Goal: Task Accomplishment & Management: Manage account settings

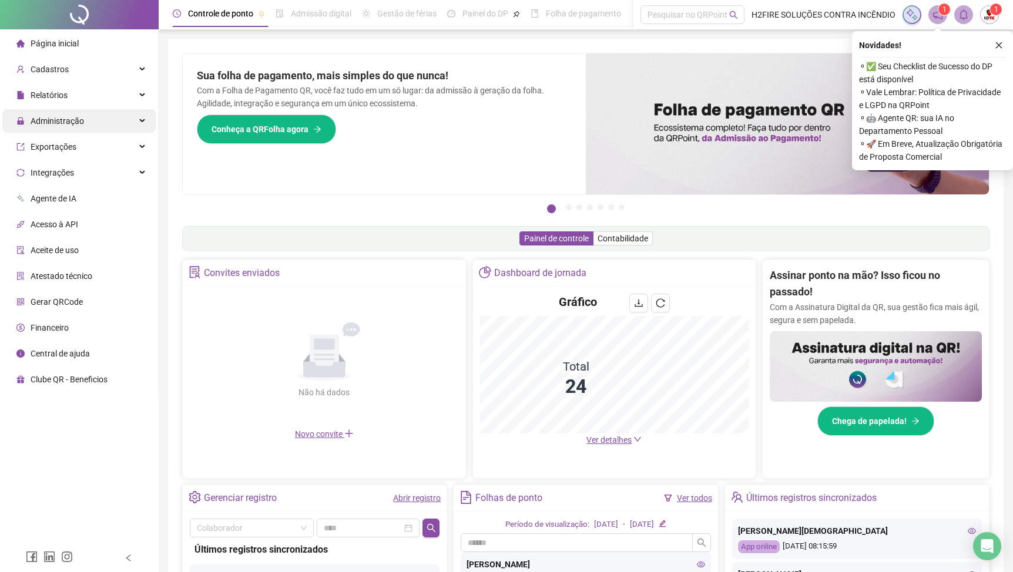
click at [95, 129] on div "Administração" at bounding box center [78, 120] width 153 height 23
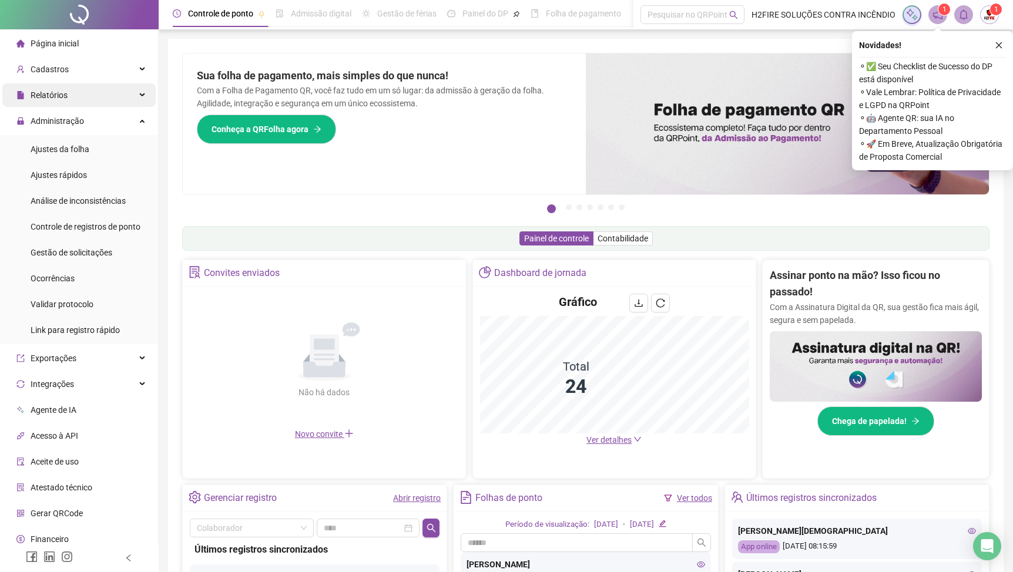
click at [75, 99] on div "Relatórios" at bounding box center [78, 94] width 153 height 23
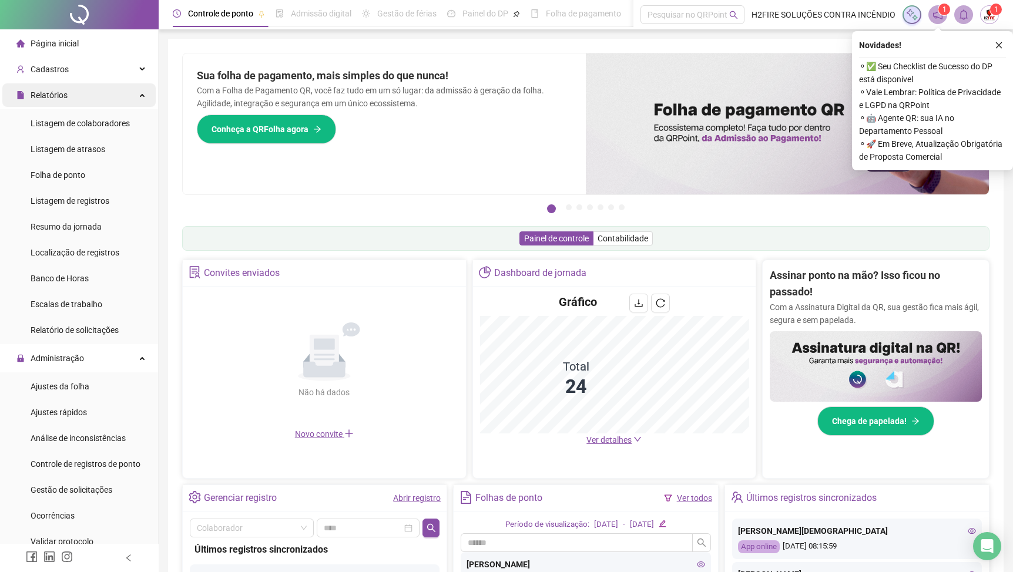
click at [78, 97] on div "Relatórios" at bounding box center [78, 94] width 153 height 23
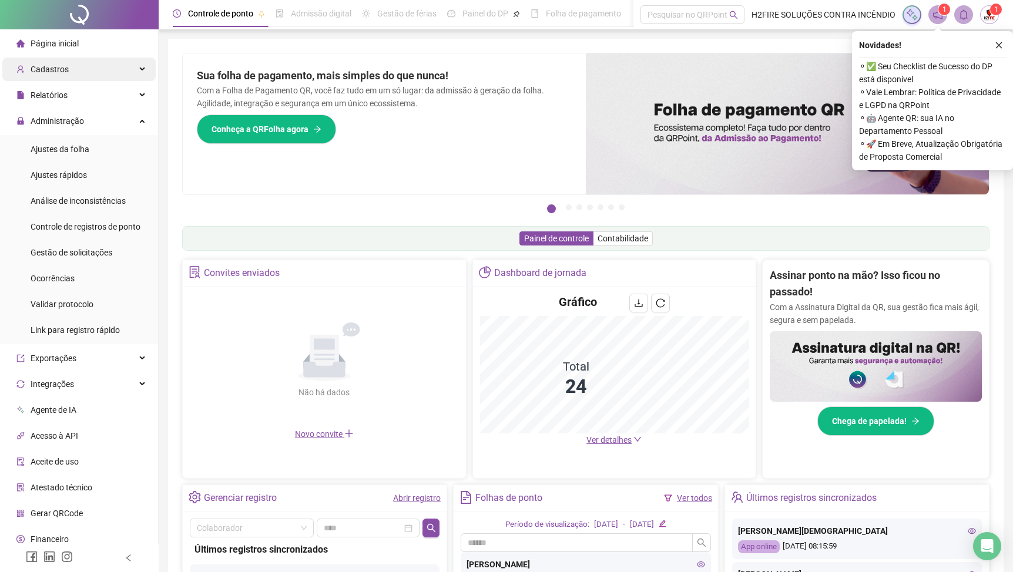
click at [78, 70] on div "Cadastros" at bounding box center [78, 69] width 153 height 23
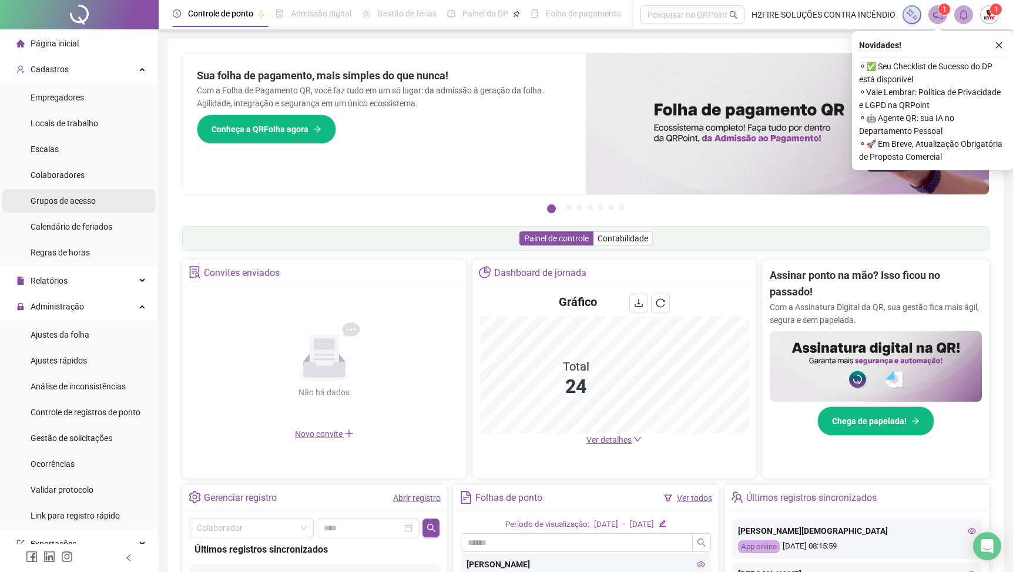
click at [101, 212] on li "Grupos de acesso" at bounding box center [78, 200] width 153 height 23
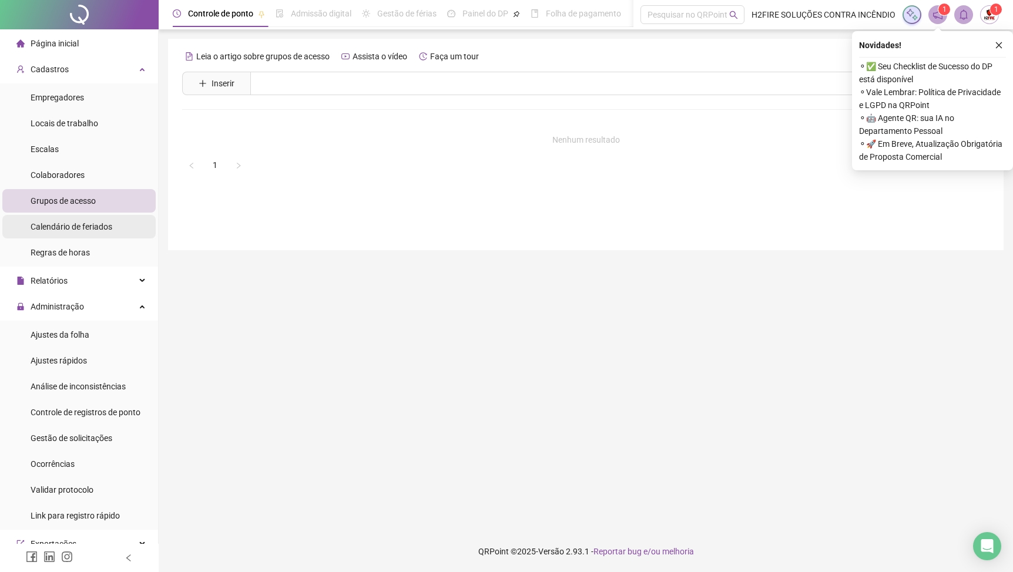
click at [91, 230] on span "Calendário de feriados" at bounding box center [72, 226] width 82 height 9
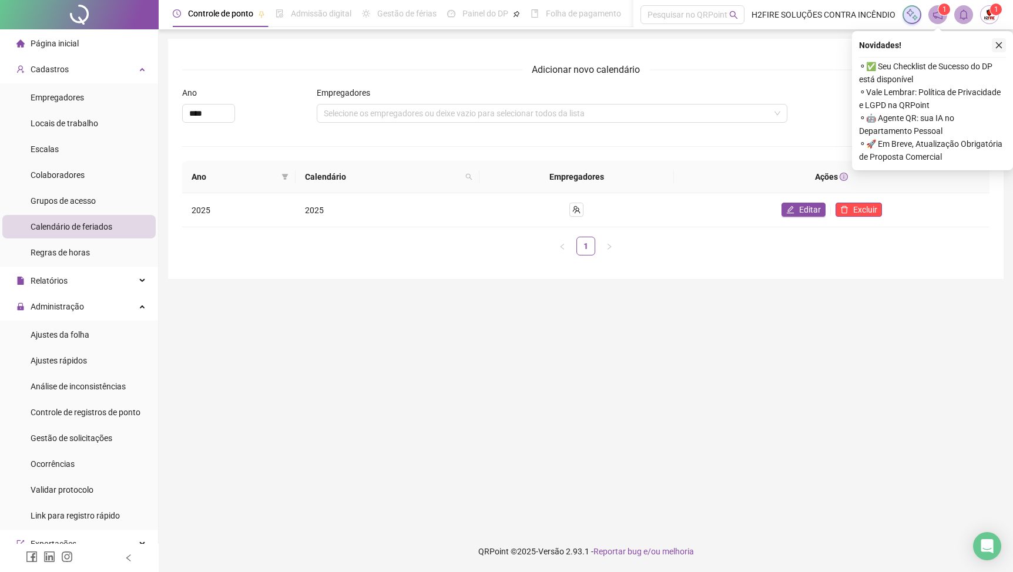
click at [1000, 47] on icon "close" at bounding box center [999, 45] width 8 height 8
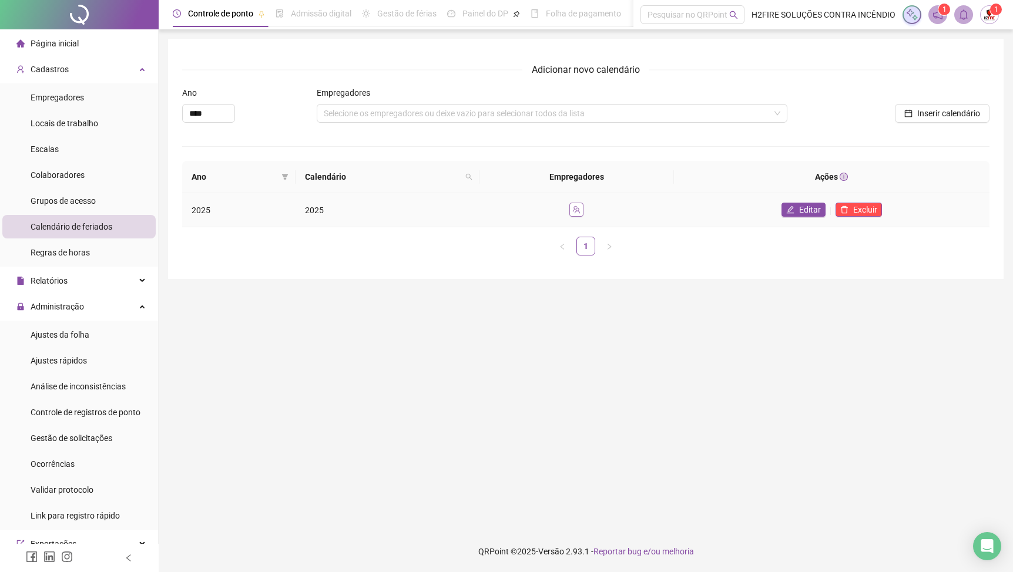
click at [573, 213] on button "button" at bounding box center [576, 210] width 14 height 14
click at [367, 236] on div "Ano Calendário Empregadores Ações 2025 2025 Editar Excluir 1" at bounding box center [585, 208] width 807 height 95
click at [367, 210] on td "2025" at bounding box center [386, 210] width 183 height 34
click at [241, 229] on div "Ano Calendário Empregadores Ações 2025 2025 Editar Excluir 1" at bounding box center [585, 208] width 807 height 95
click at [583, 212] on button "button" at bounding box center [576, 210] width 14 height 14
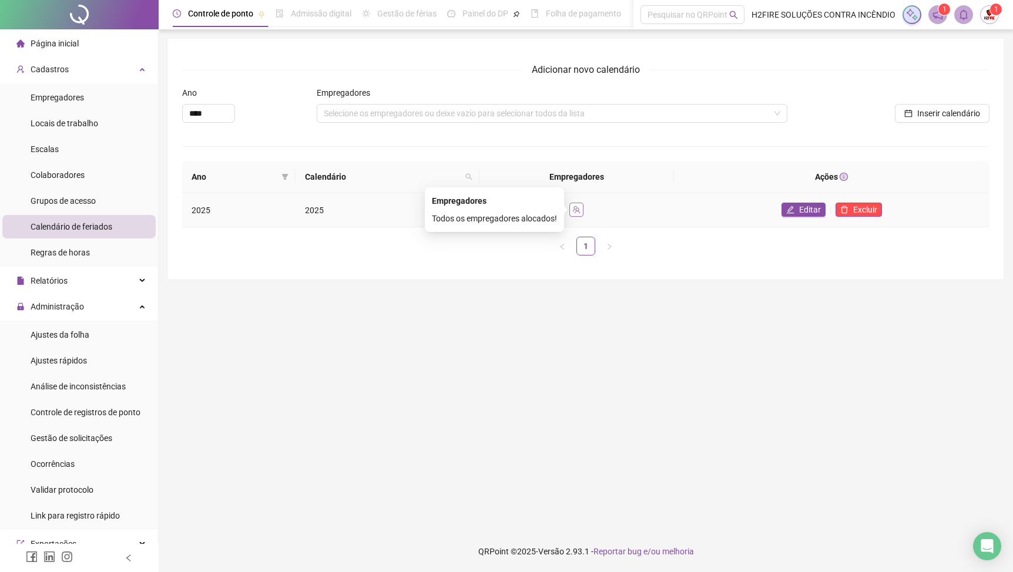
click at [580, 213] on icon "team" at bounding box center [576, 210] width 8 height 8
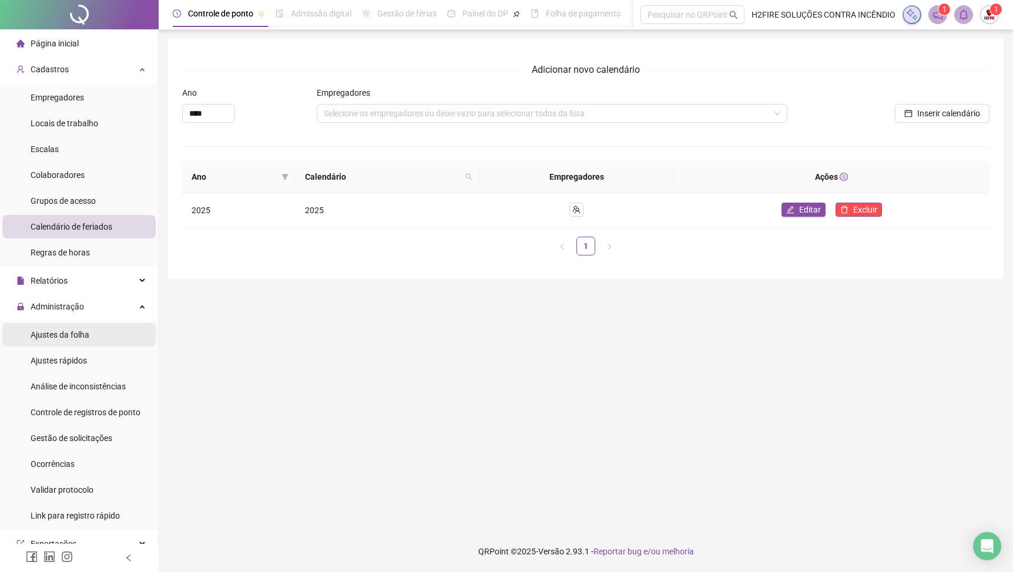
click at [92, 334] on li "Ajustes da folha" at bounding box center [78, 334] width 153 height 23
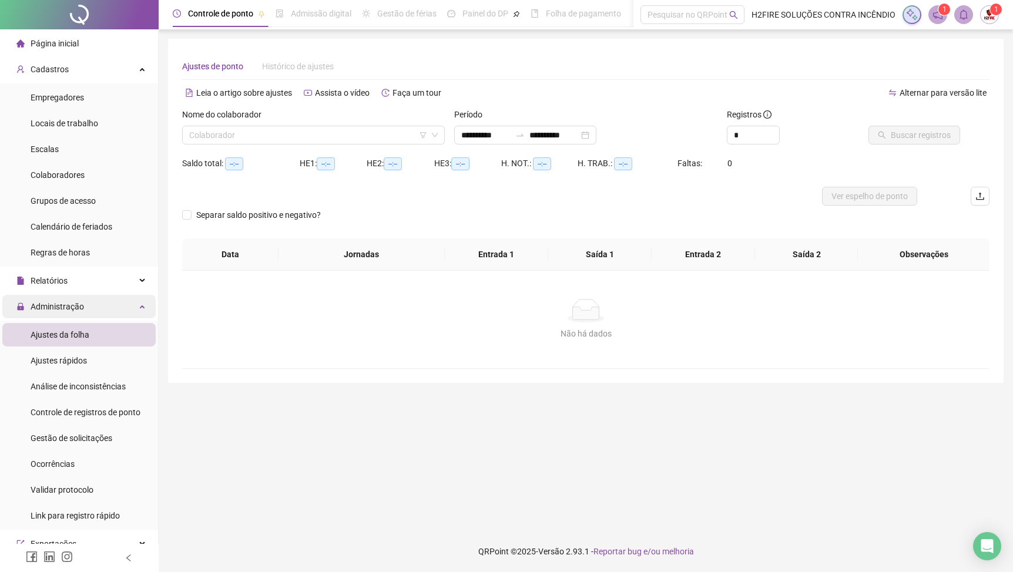
type input "**********"
click at [368, 130] on input "search" at bounding box center [308, 135] width 238 height 18
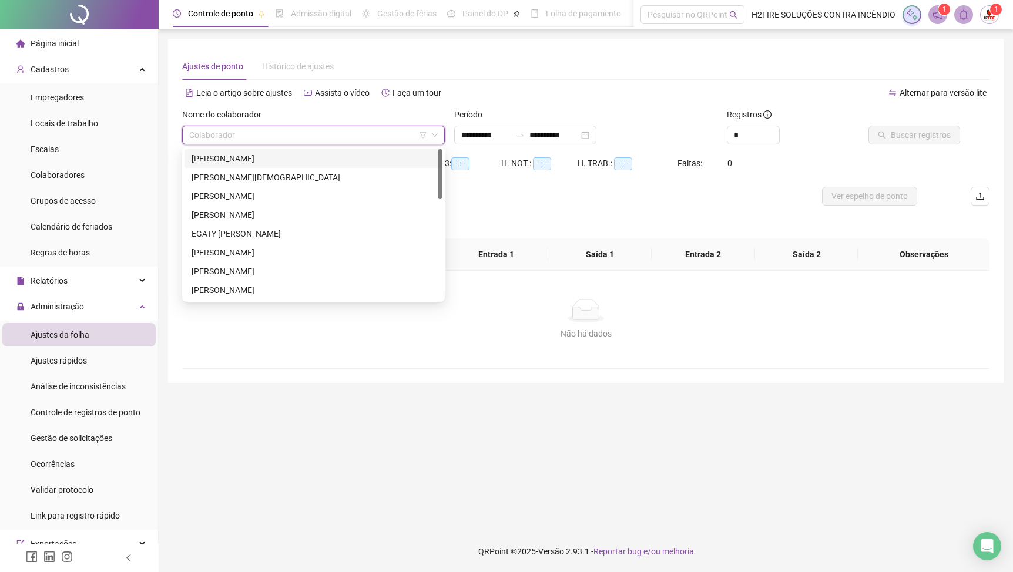
click at [290, 159] on div "[PERSON_NAME]" at bounding box center [314, 158] width 244 height 13
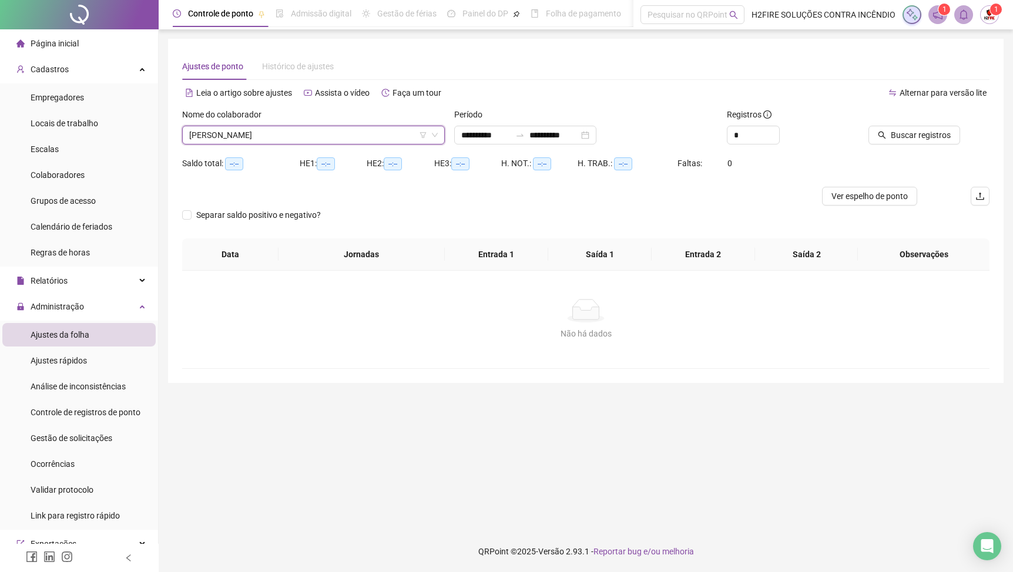
click at [434, 136] on icon "down" at bounding box center [434, 135] width 7 height 7
click at [328, 127] on span "[PERSON_NAME]" at bounding box center [313, 135] width 248 height 18
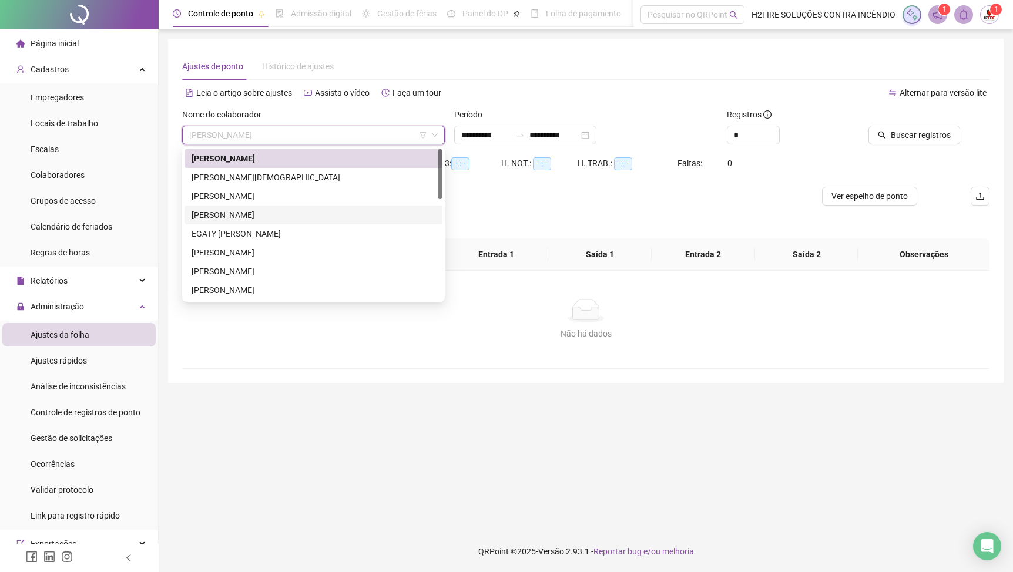
click at [298, 206] on div "[PERSON_NAME]" at bounding box center [313, 215] width 258 height 19
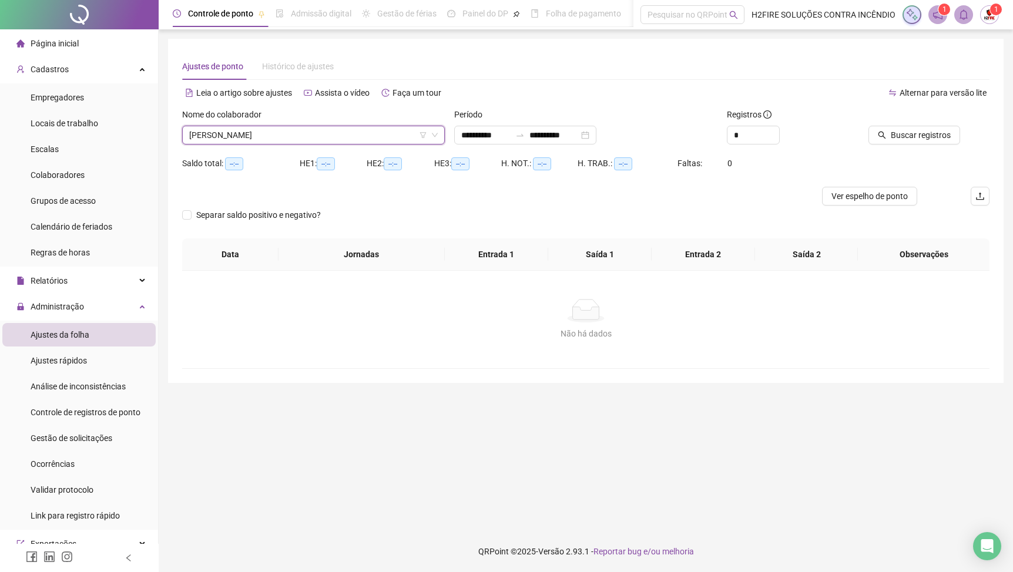
click at [333, 147] on div "Nome do colaborador [PERSON_NAME]" at bounding box center [313, 131] width 272 height 46
click at [341, 130] on span "[PERSON_NAME]" at bounding box center [313, 135] width 248 height 18
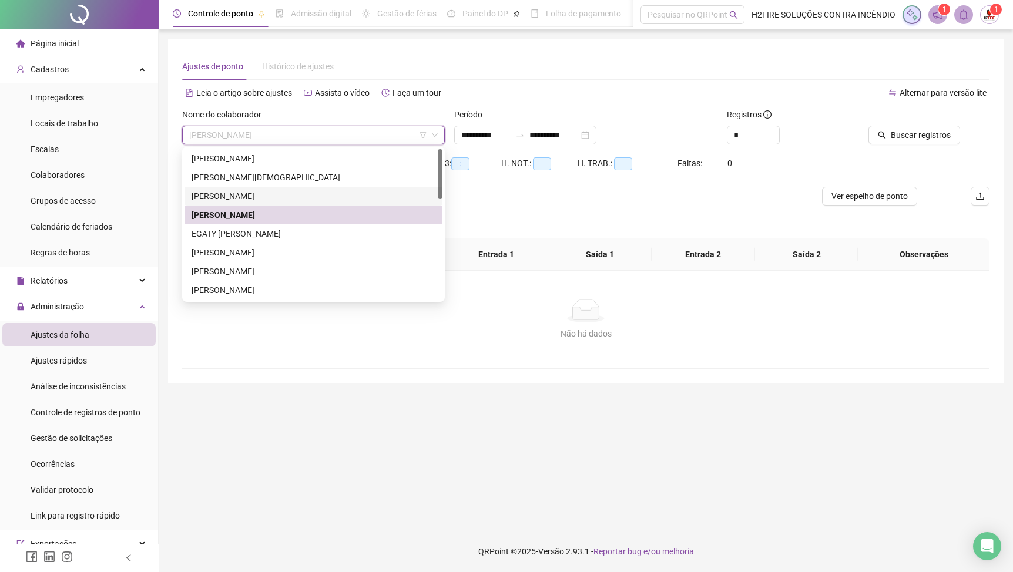
click at [312, 200] on div "[PERSON_NAME]" at bounding box center [314, 196] width 244 height 13
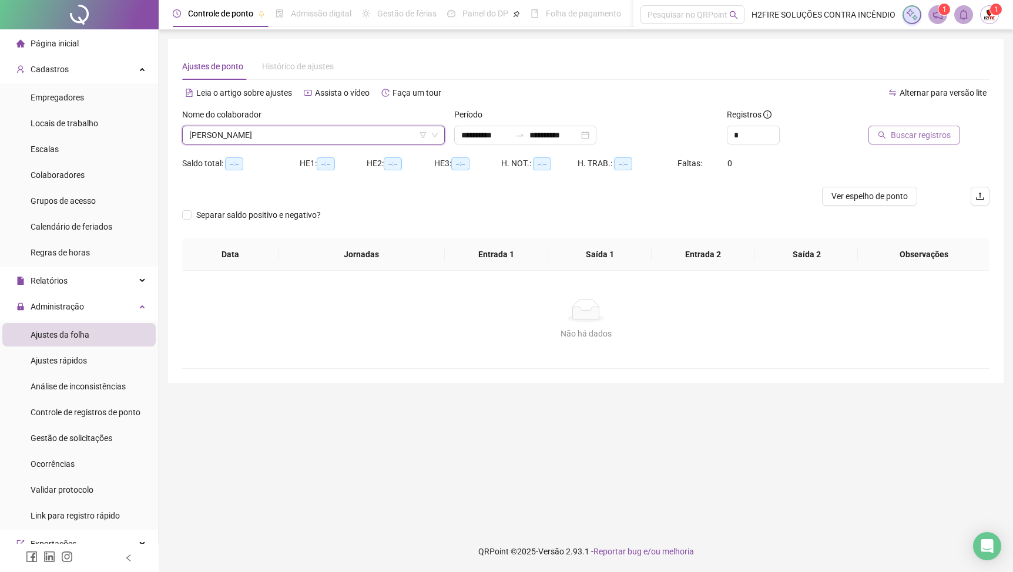
click at [942, 135] on span "Buscar registros" at bounding box center [921, 135] width 60 height 13
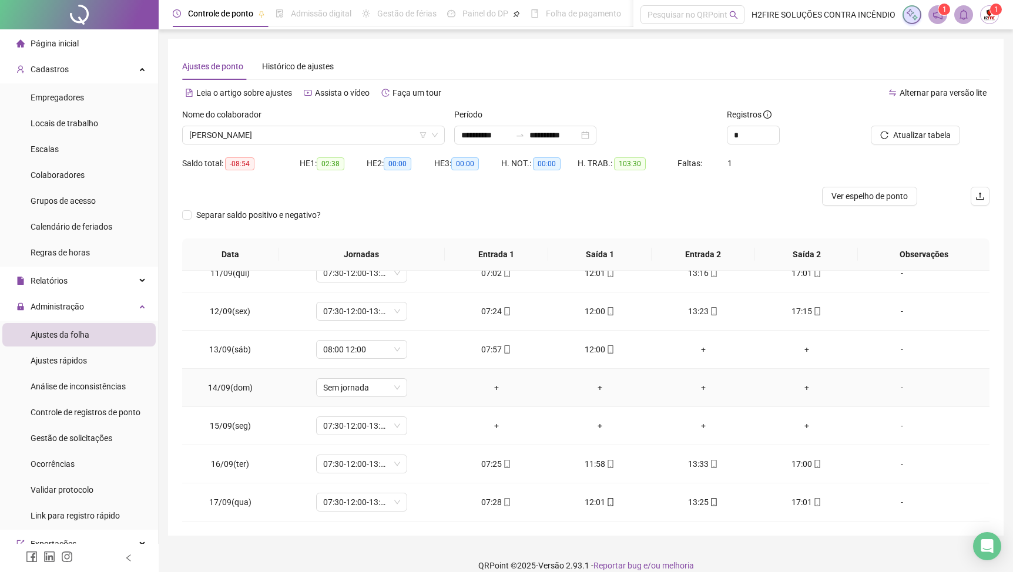
scroll to position [410, 0]
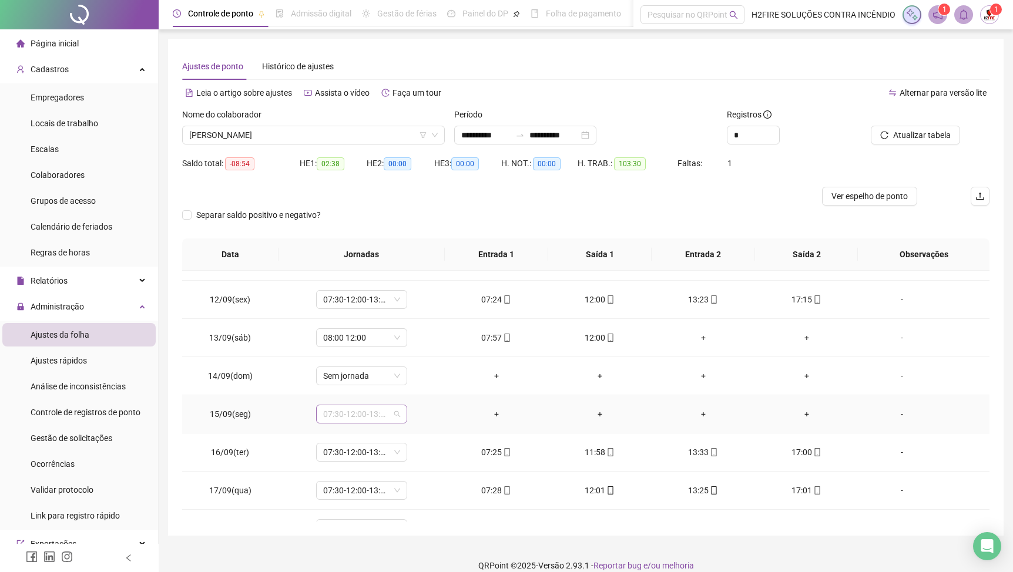
click at [402, 412] on div "07:30-12:00-13:30-17:00" at bounding box center [361, 414] width 91 height 19
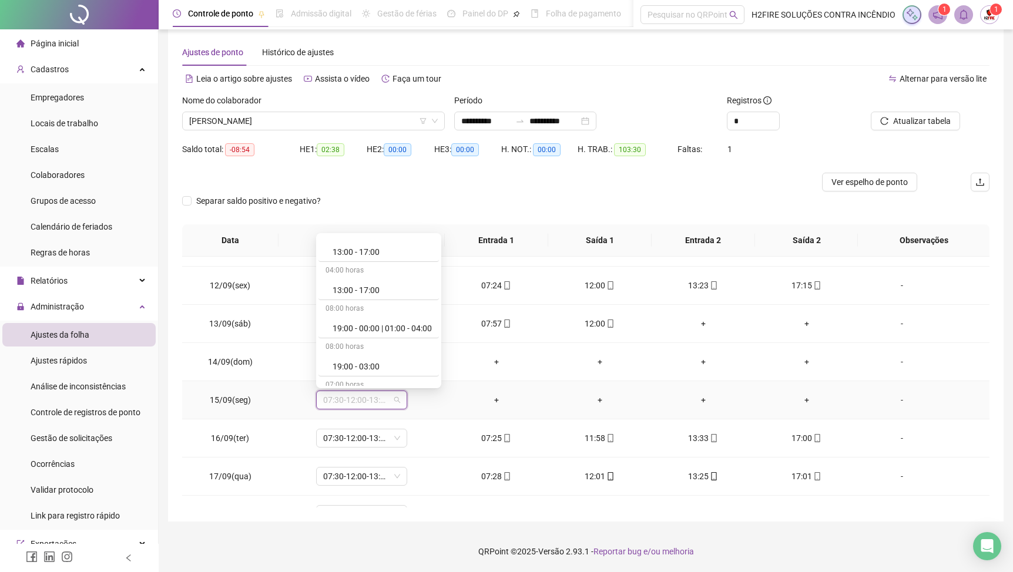
scroll to position [1071, 0]
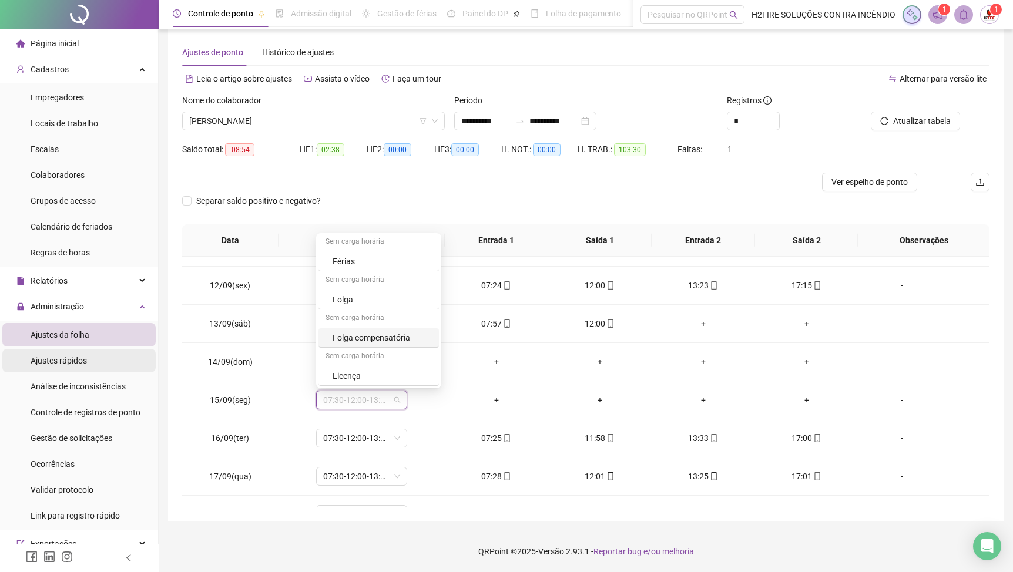
click at [95, 358] on li "Ajustes rápidos" at bounding box center [78, 360] width 153 height 23
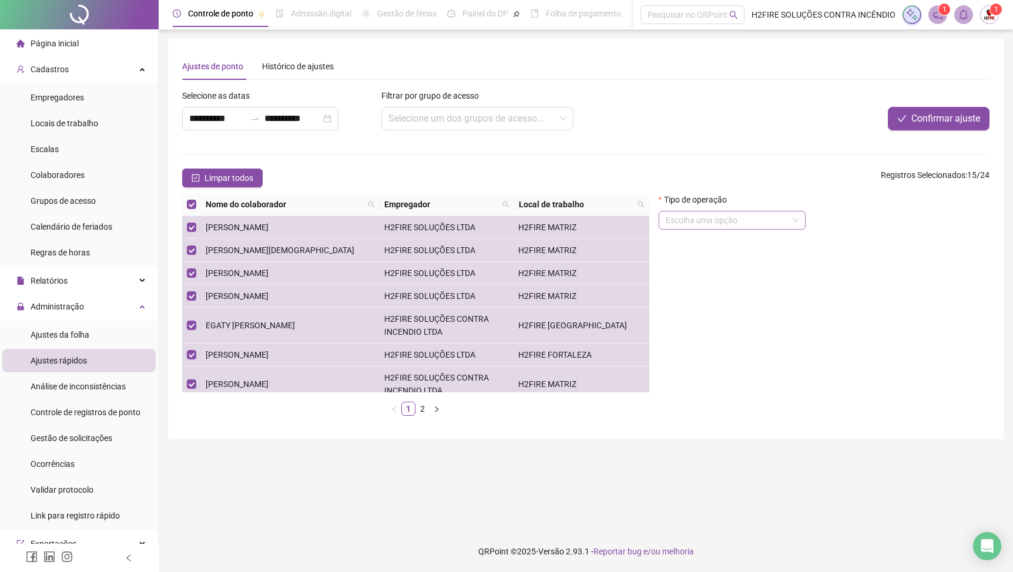
click at [794, 217] on span at bounding box center [732, 220] width 133 height 18
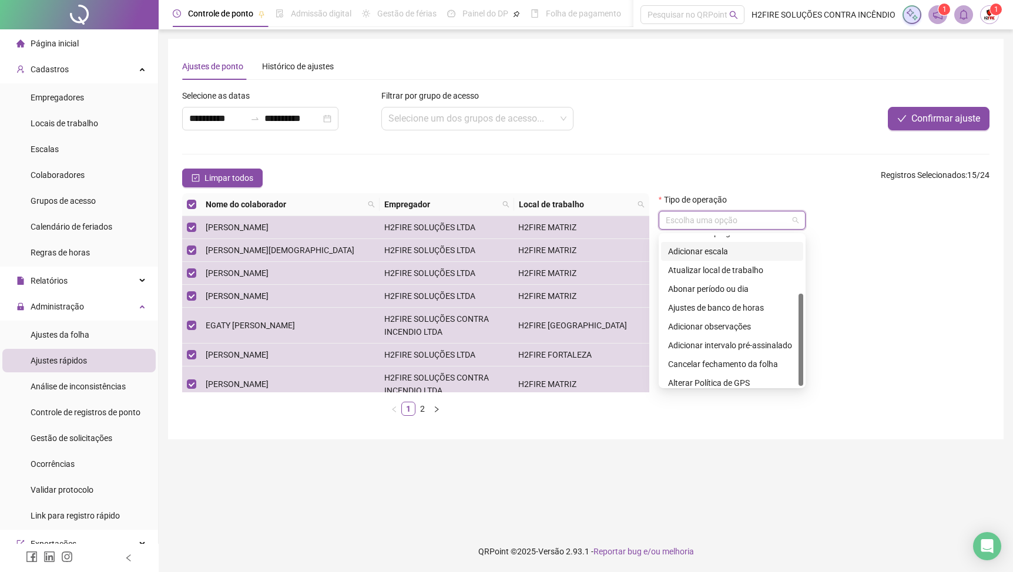
scroll to position [94, 0]
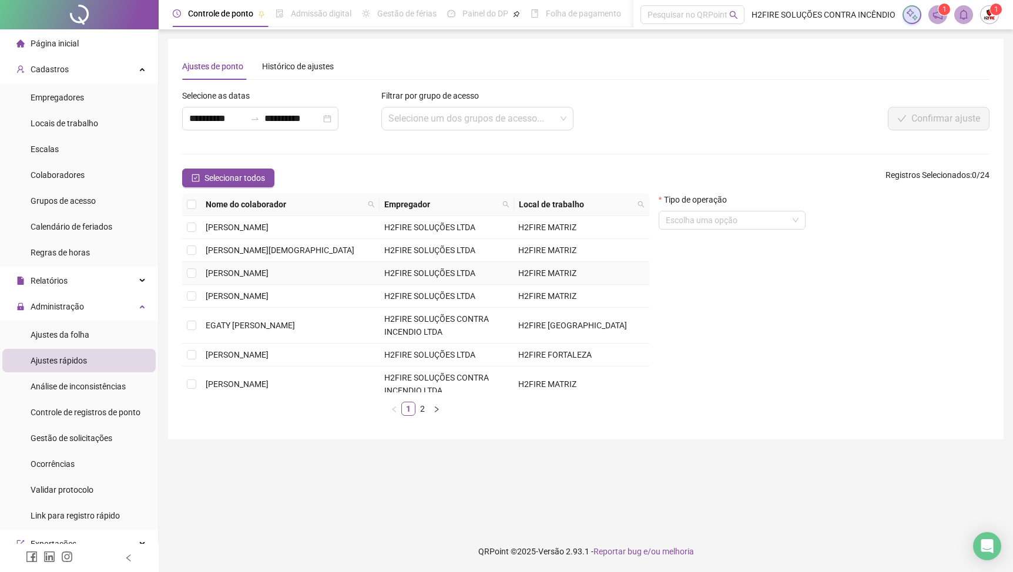
click at [204, 272] on td "[PERSON_NAME]" at bounding box center [290, 273] width 179 height 23
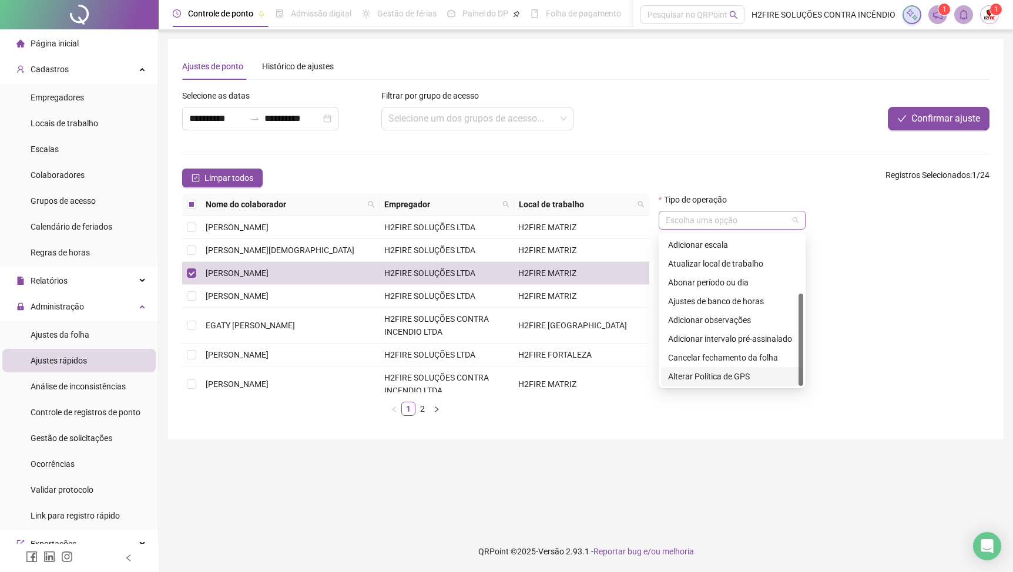
click at [760, 230] on div "Escolha uma opção" at bounding box center [732, 220] width 147 height 19
click at [761, 289] on div "Abonar período ou dia" at bounding box center [732, 282] width 128 height 13
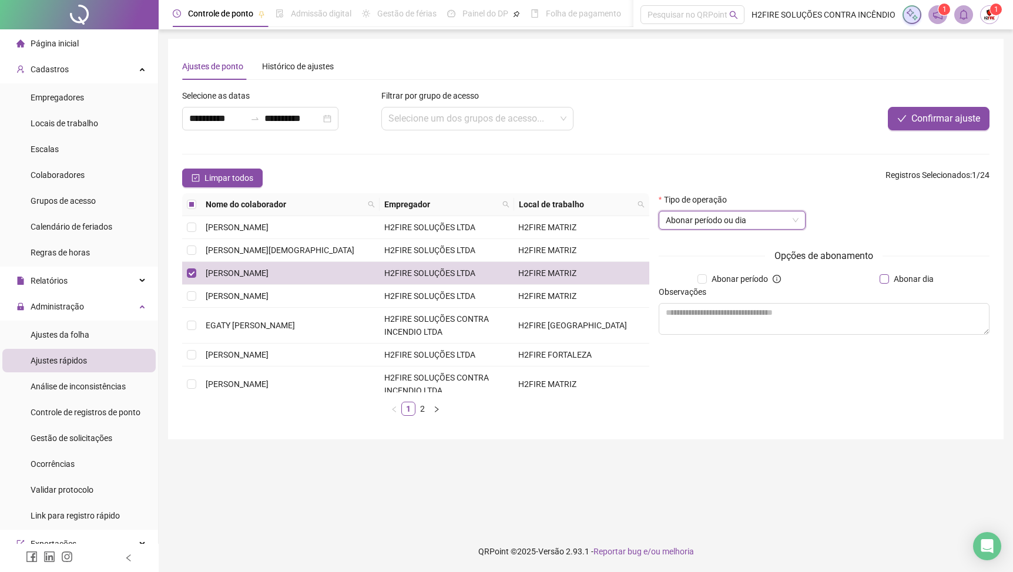
click at [889, 280] on span "Abonar dia" at bounding box center [913, 279] width 49 height 13
click at [321, 124] on input "**********" at bounding box center [292, 119] width 56 height 14
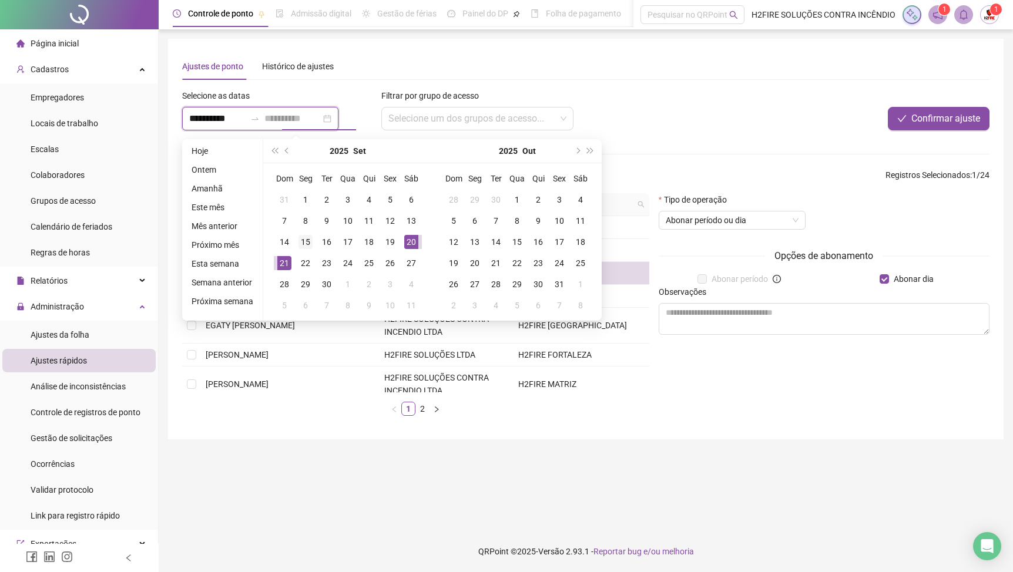
type input "**********"
click at [305, 246] on div "15" at bounding box center [305, 242] width 14 height 14
click at [306, 244] on div "15" at bounding box center [305, 242] width 14 height 14
type input "**********"
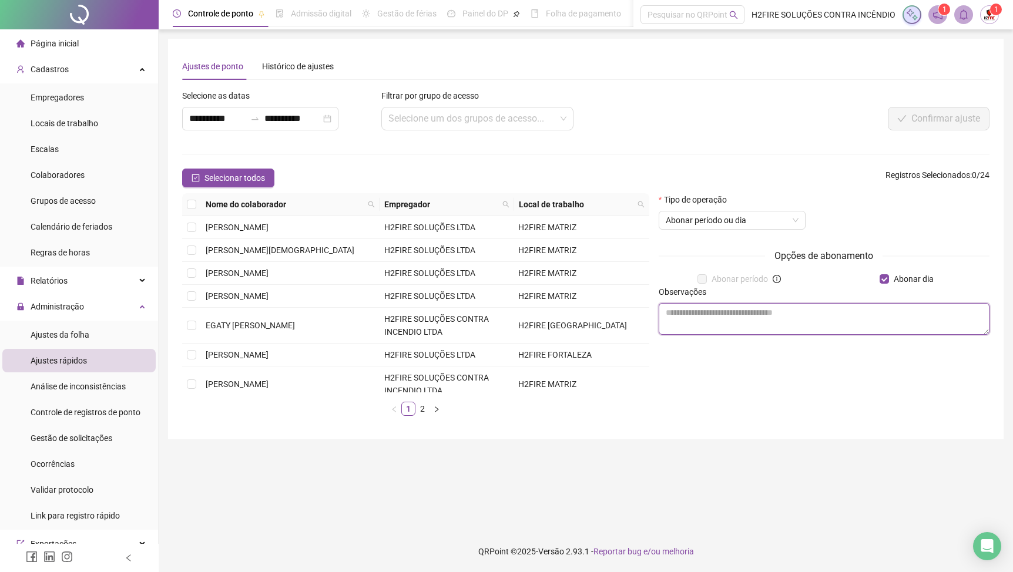
click at [720, 335] on textarea at bounding box center [824, 319] width 331 height 32
type textarea "*******"
click at [723, 181] on div "Selecionar todos Registros Selecionados : 0 / 24" at bounding box center [585, 178] width 807 height 19
click at [237, 268] on td "[PERSON_NAME]" at bounding box center [290, 273] width 179 height 23
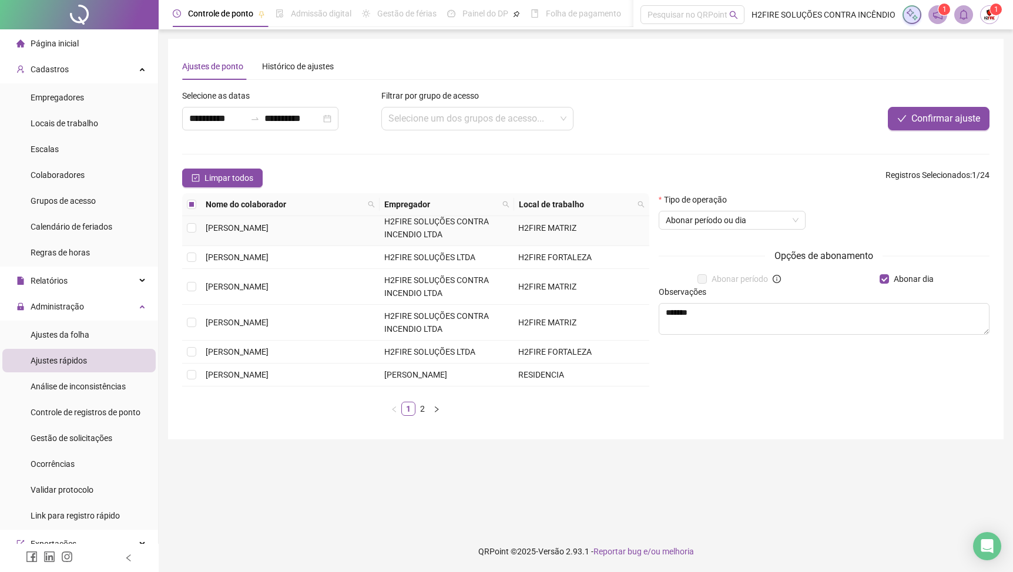
scroll to position [258, 0]
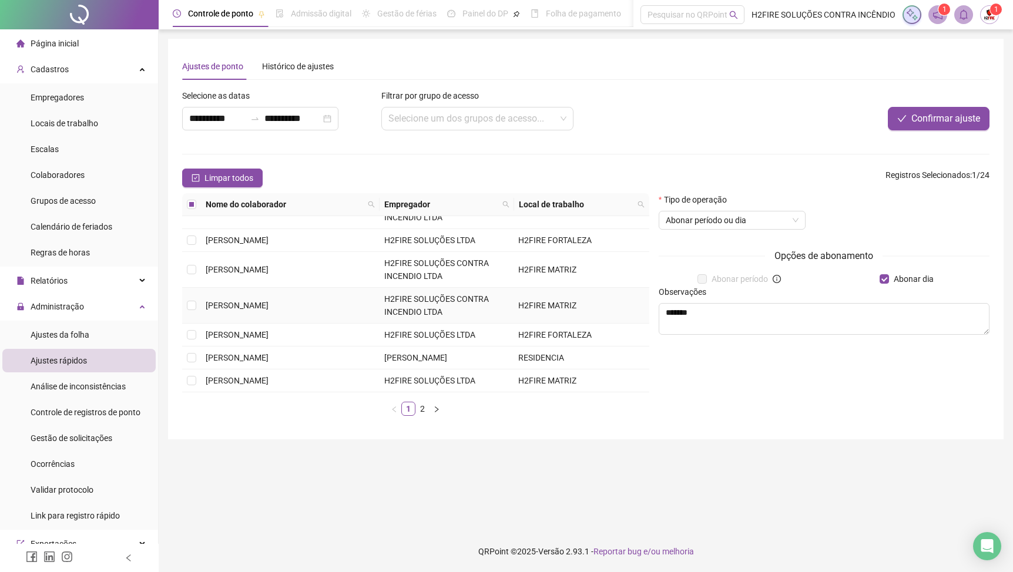
click at [268, 301] on span "[PERSON_NAME]" at bounding box center [237, 305] width 63 height 9
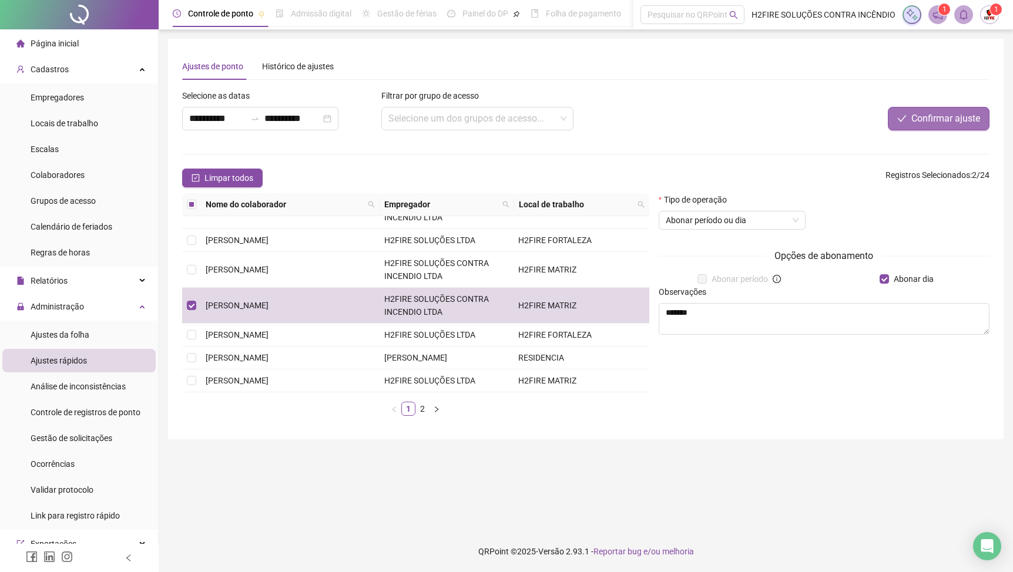
click at [925, 118] on span "Confirmar ajuste" at bounding box center [945, 119] width 69 height 14
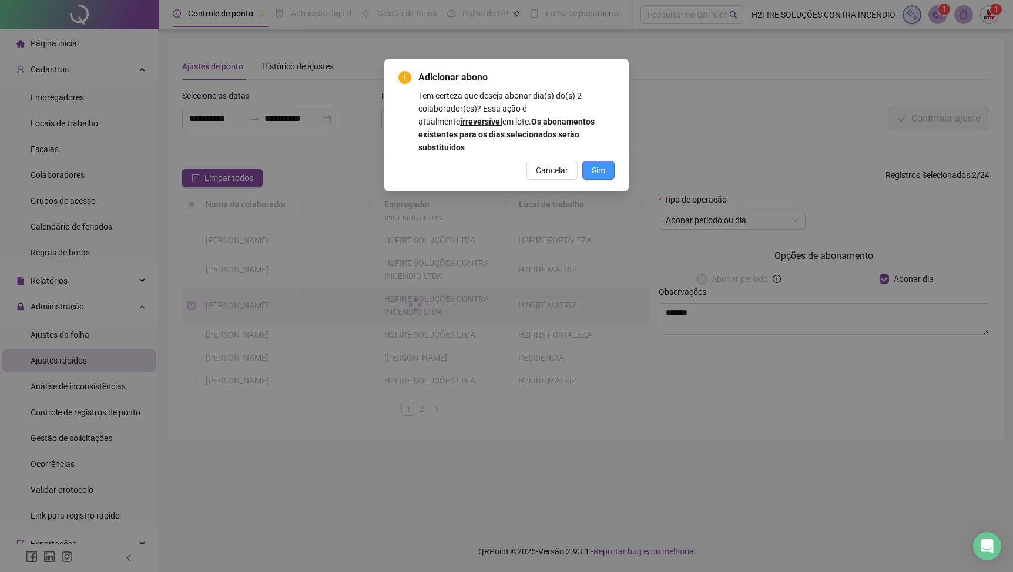
click at [599, 164] on span "Sim" at bounding box center [599, 170] width 14 height 13
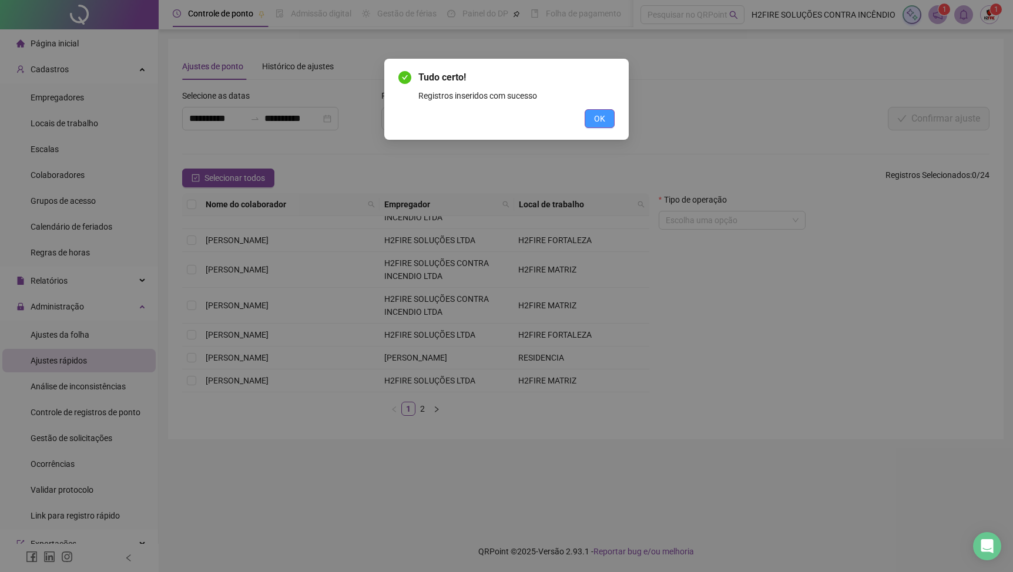
click at [594, 125] on span "OK" at bounding box center [599, 118] width 11 height 13
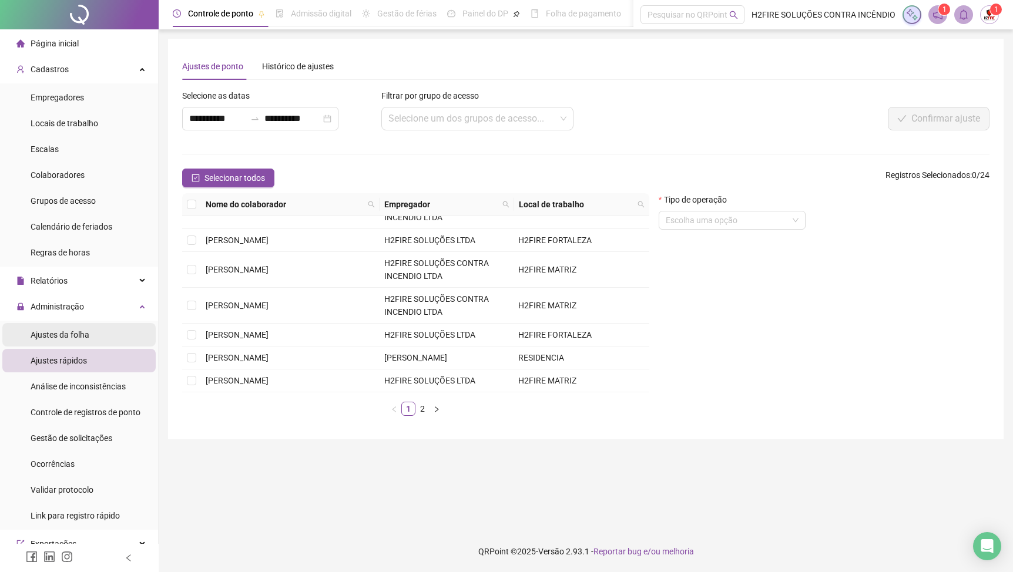
click at [75, 338] on span "Ajustes da folha" at bounding box center [60, 334] width 59 height 9
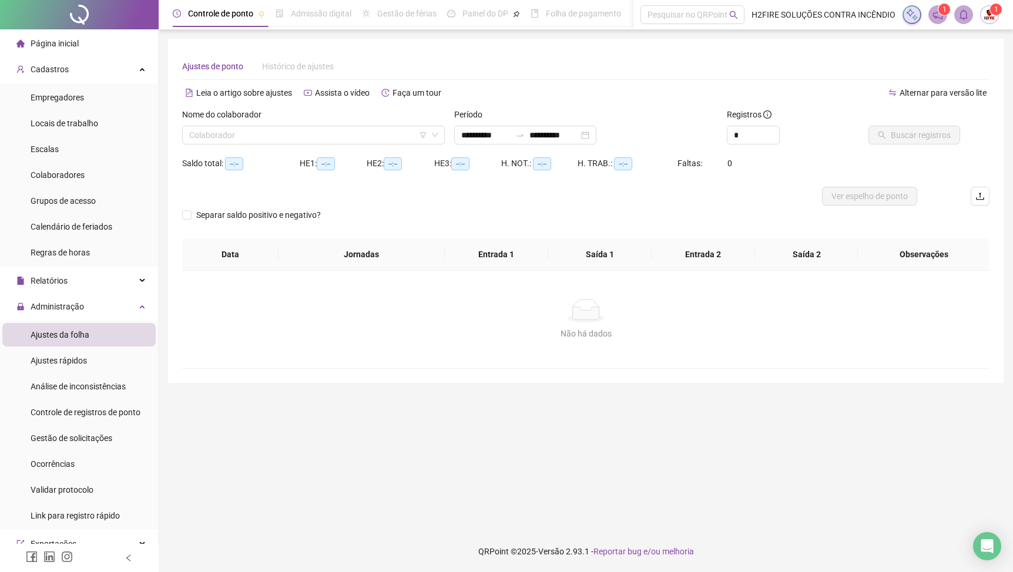
type input "**********"
click at [284, 133] on input "search" at bounding box center [308, 135] width 238 height 18
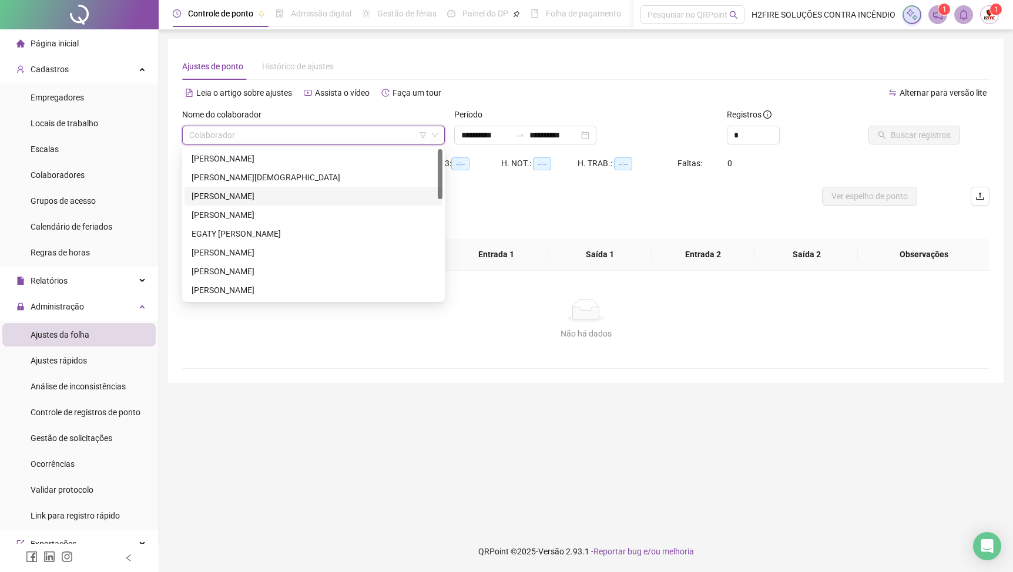
click at [246, 201] on div "[PERSON_NAME]" at bounding box center [314, 196] width 244 height 13
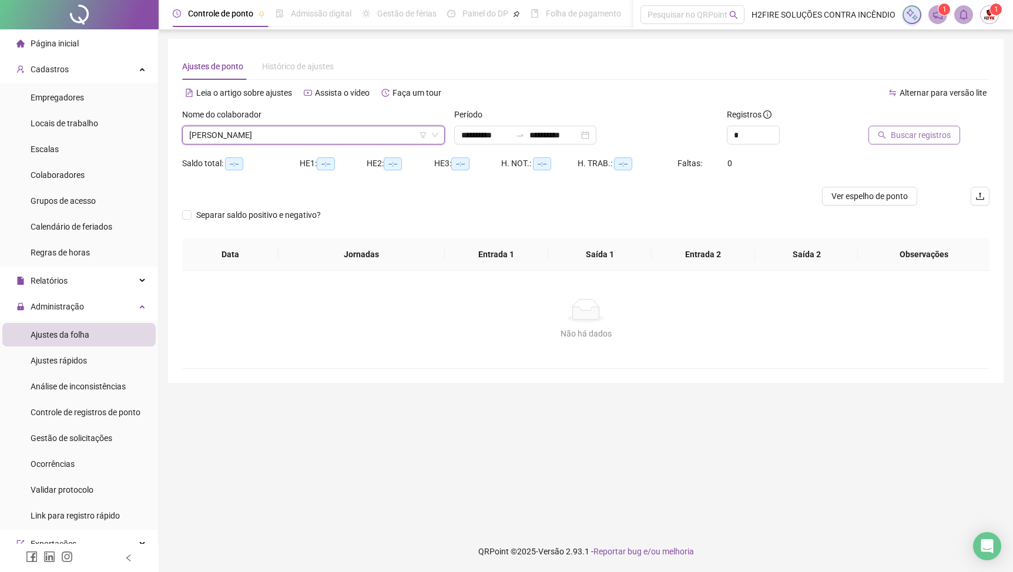
click at [929, 144] on button "Buscar registros" at bounding box center [914, 135] width 92 height 19
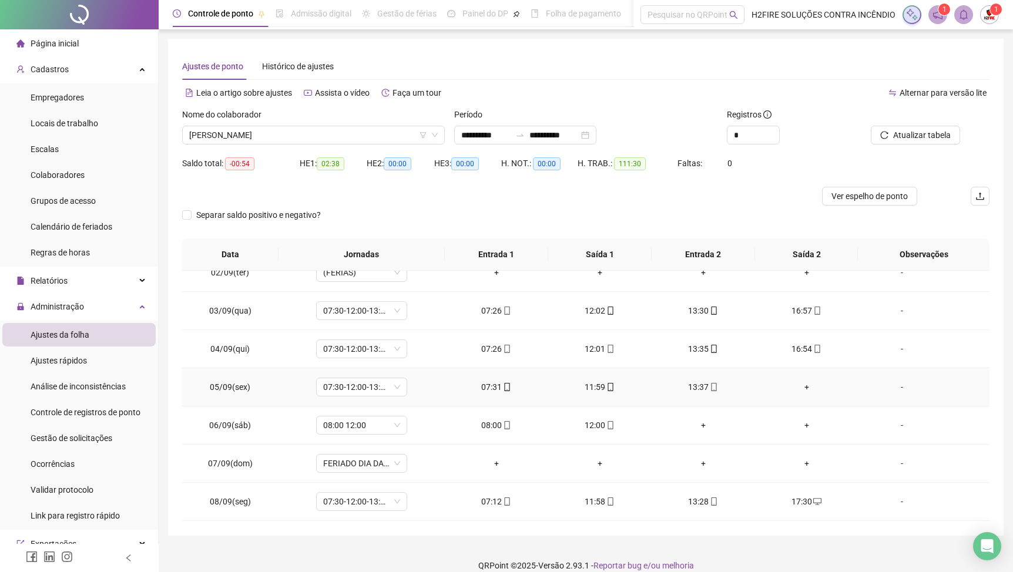
scroll to position [61, 0]
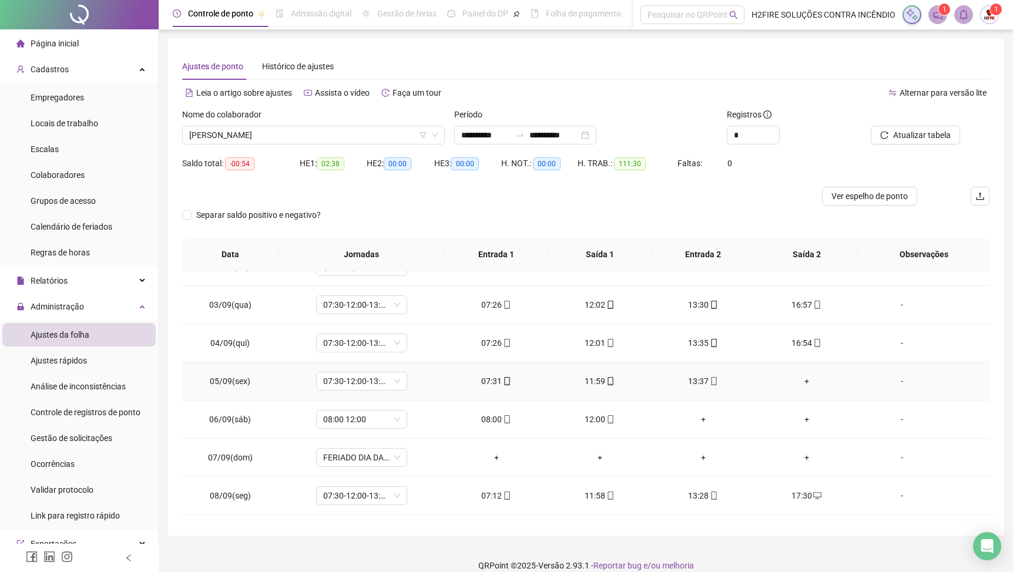
click at [807, 384] on div "+" at bounding box center [806, 381] width 85 height 13
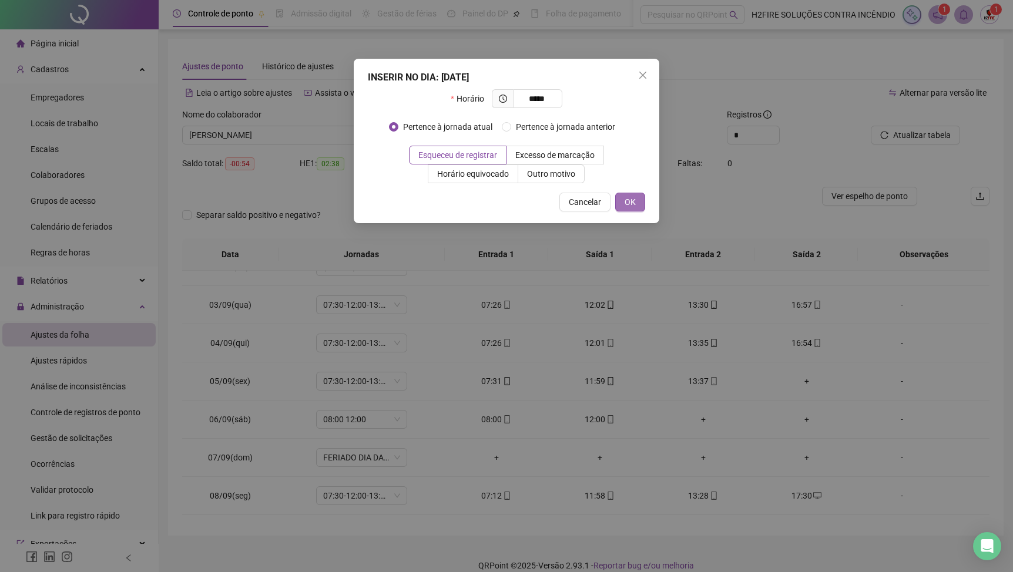
type input "*****"
click at [640, 210] on button "OK" at bounding box center [630, 202] width 30 height 19
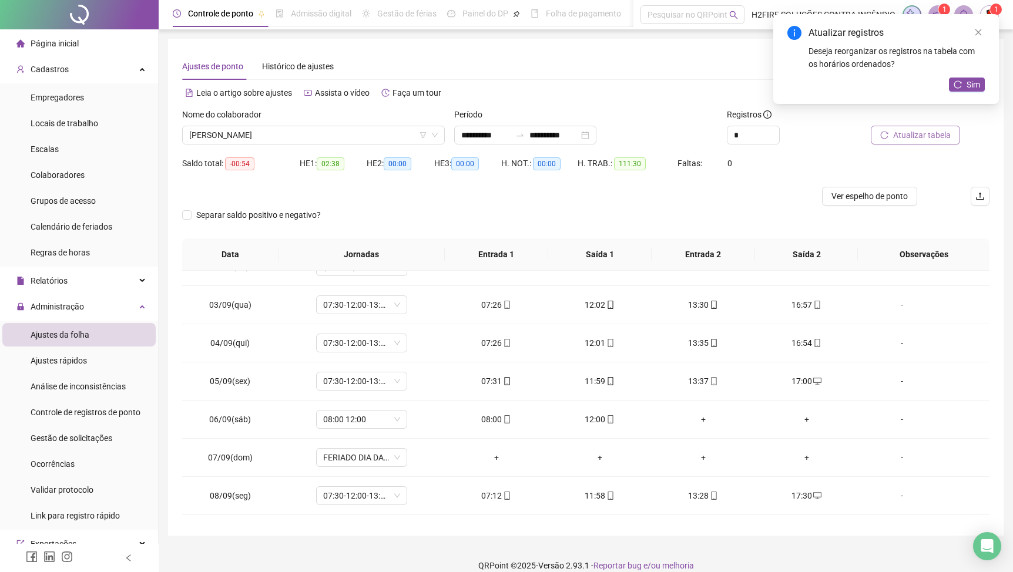
click at [930, 137] on span "Atualizar tabela" at bounding box center [922, 135] width 58 height 13
click at [969, 86] on span "Sim" at bounding box center [973, 84] width 14 height 13
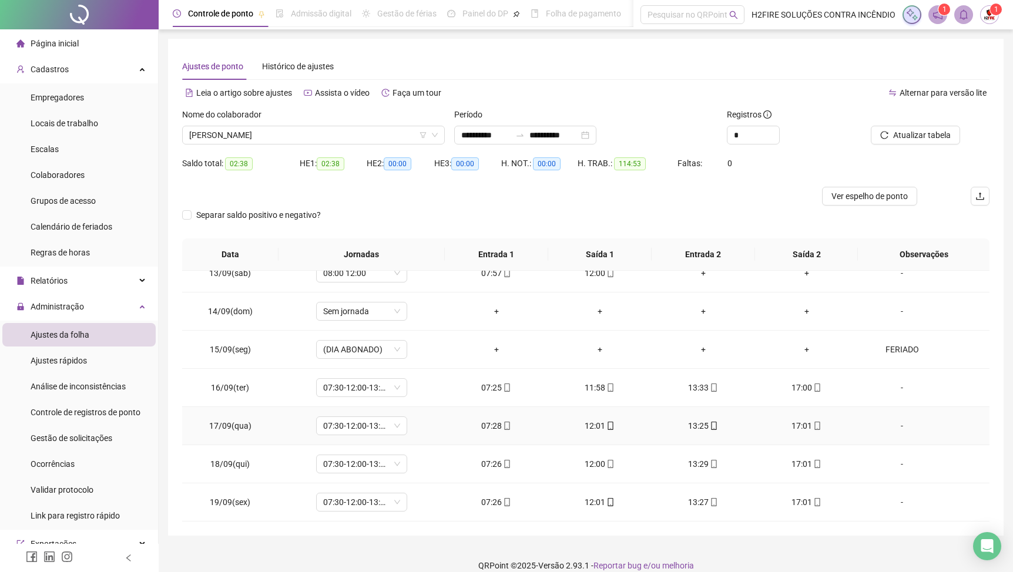
scroll to position [0, 0]
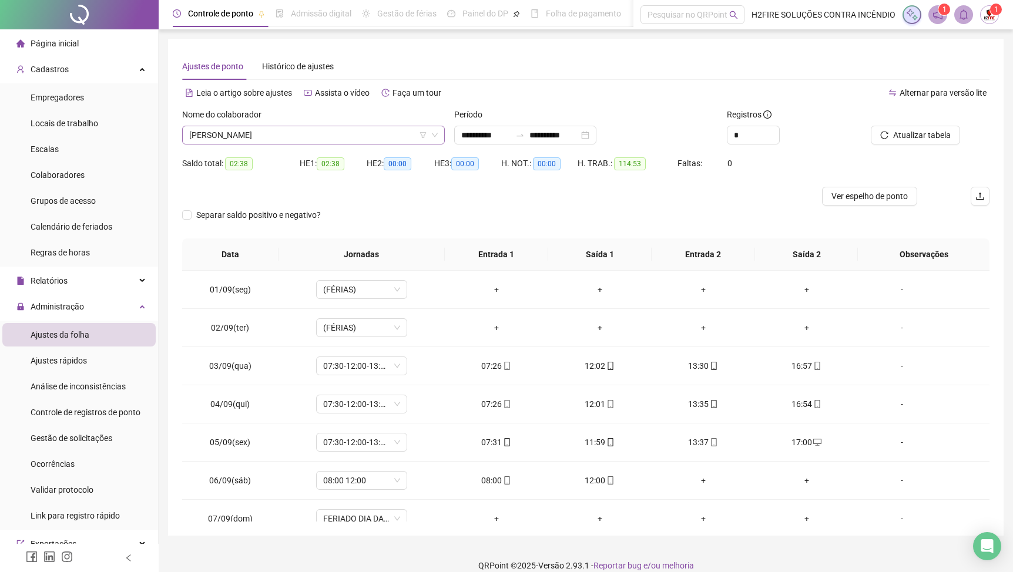
click at [438, 136] on icon "down" at bounding box center [434, 135] width 7 height 7
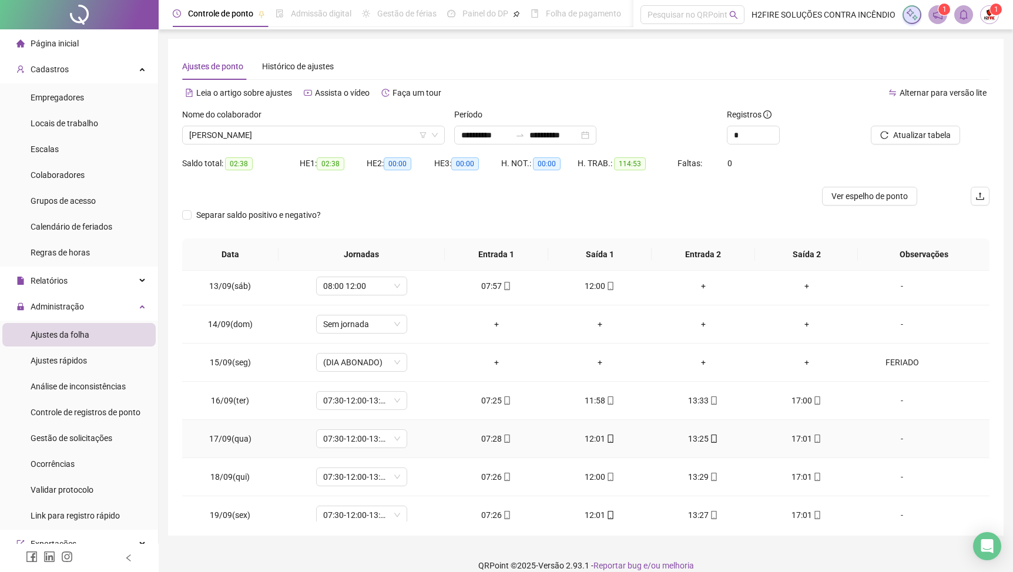
scroll to position [475, 0]
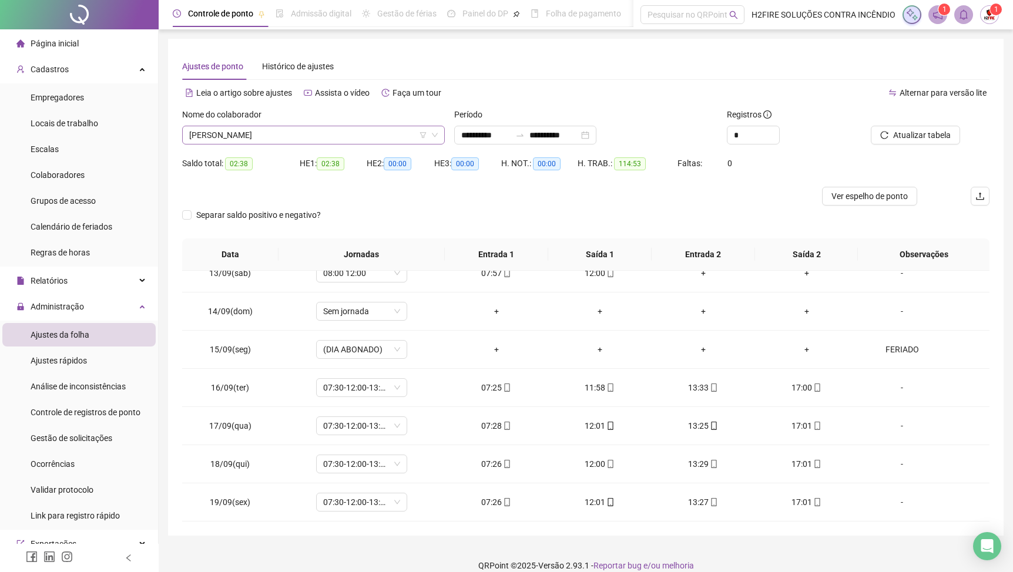
click at [435, 139] on icon "down" at bounding box center [434, 135] width 7 height 7
click at [435, 133] on icon "down" at bounding box center [434, 135] width 7 height 7
click at [434, 135] on icon "down" at bounding box center [434, 135] width 7 height 7
click at [375, 139] on span "[PERSON_NAME]" at bounding box center [313, 135] width 248 height 18
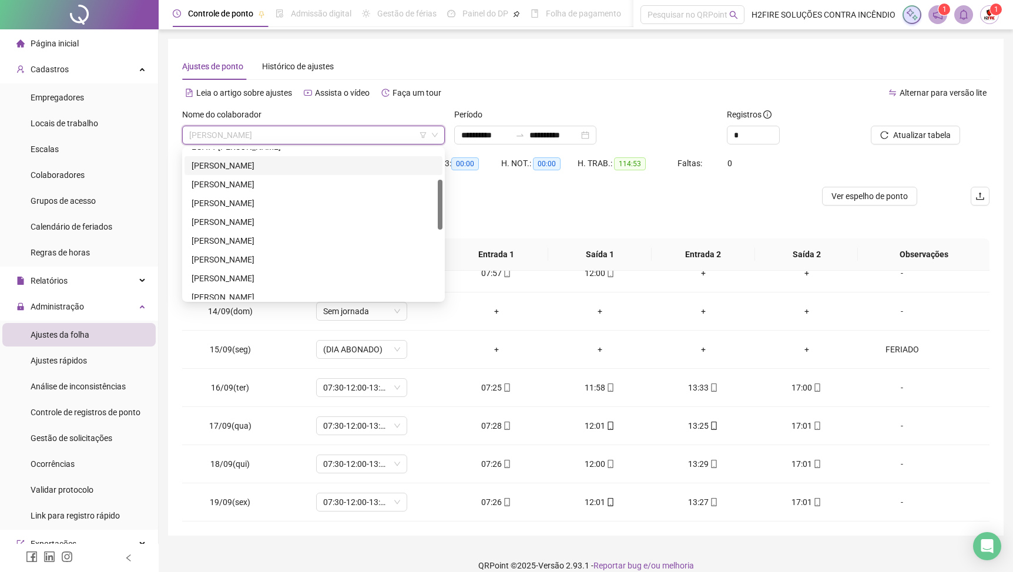
scroll to position [118, 0]
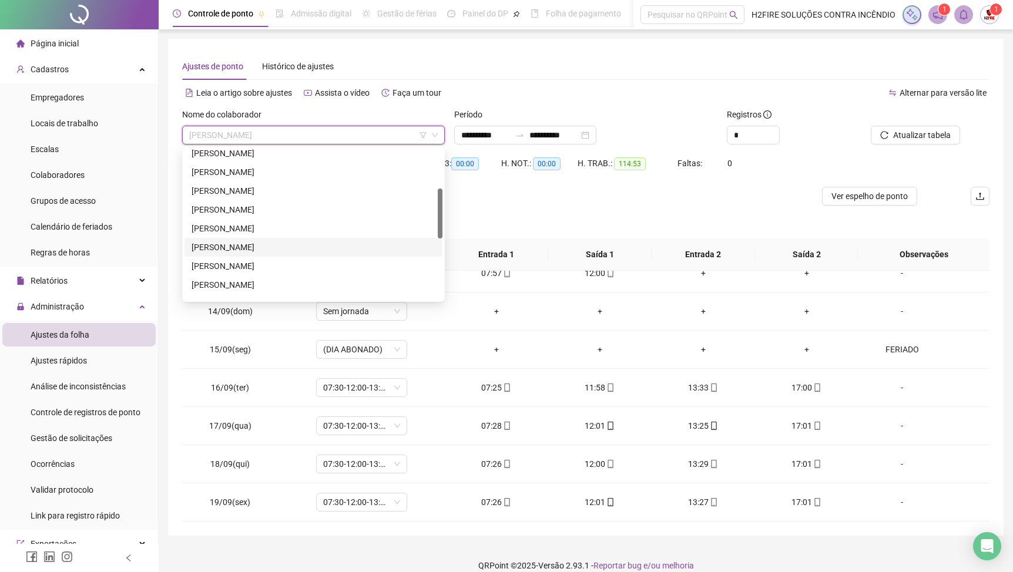
click at [285, 246] on div "[PERSON_NAME]" at bounding box center [314, 247] width 244 height 13
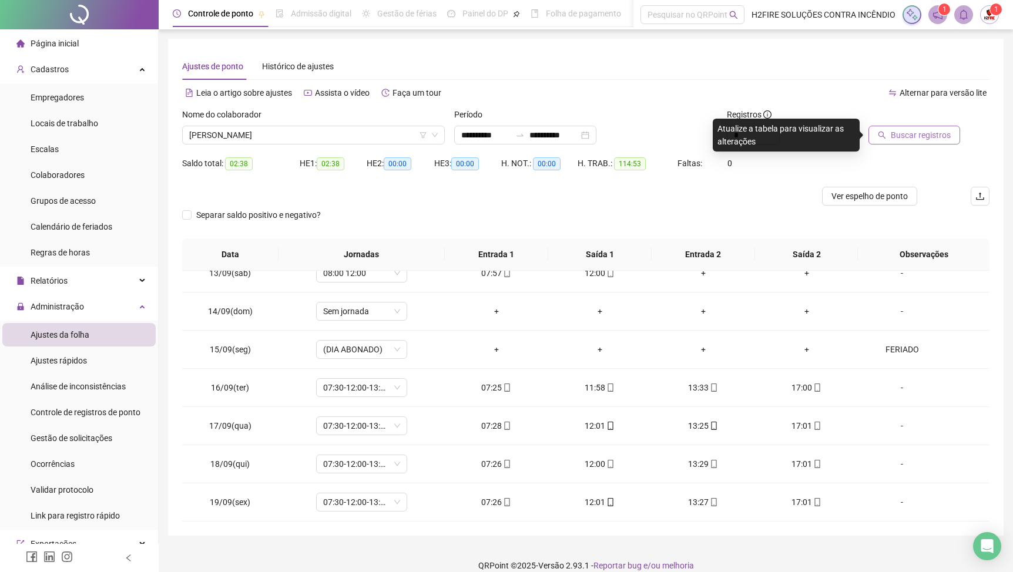
click at [933, 142] on button "Buscar registros" at bounding box center [914, 135] width 92 height 19
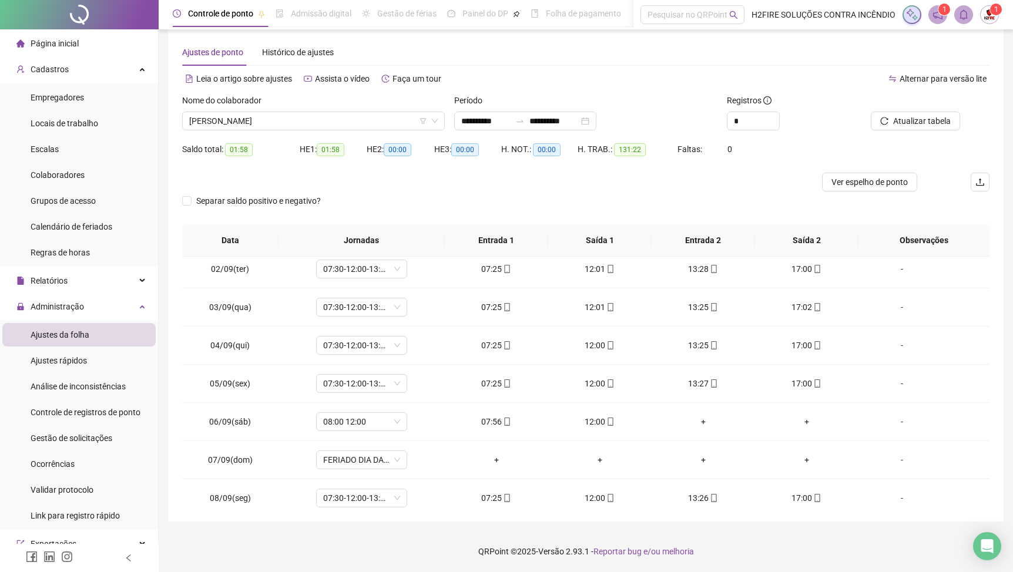
scroll to position [0, 0]
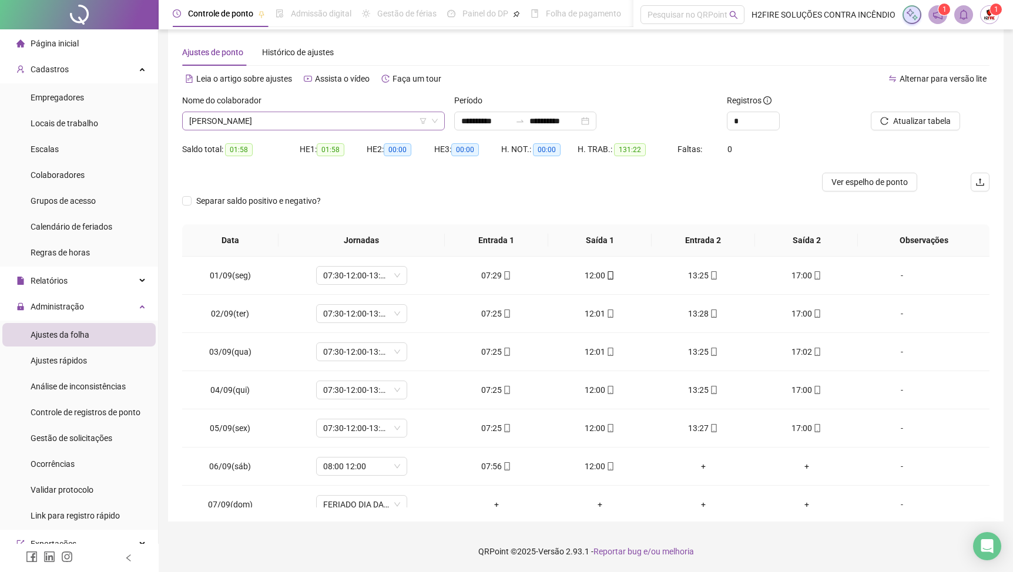
click at [391, 121] on span "[PERSON_NAME]" at bounding box center [313, 121] width 248 height 18
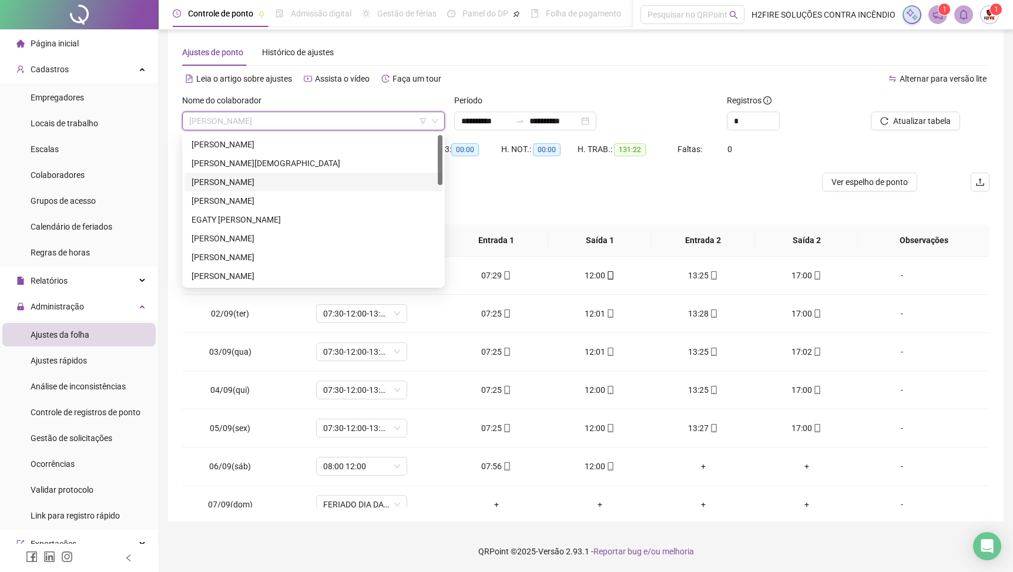
click at [250, 189] on div "[PERSON_NAME]" at bounding box center [314, 182] width 244 height 13
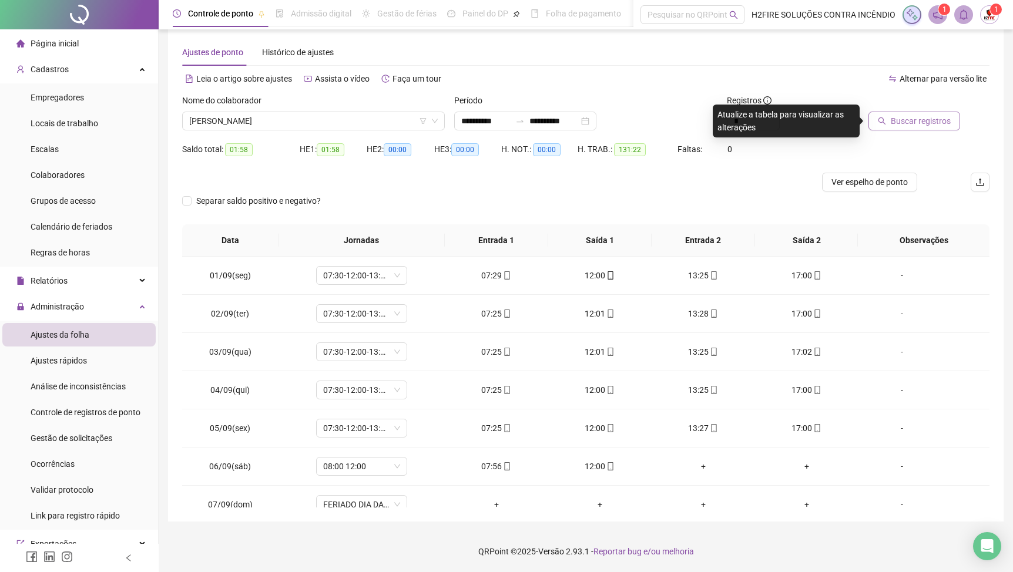
click at [925, 115] on span "Buscar registros" at bounding box center [921, 121] width 60 height 13
